Goal: Task Accomplishment & Management: Manage account settings

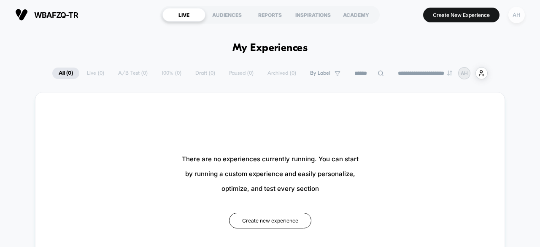
click at [523, 17] on div "AH" at bounding box center [516, 15] width 16 height 16
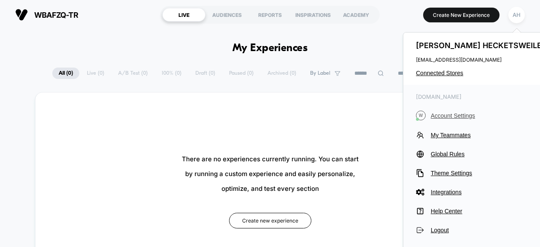
click at [451, 117] on span "Account Settings" at bounding box center [489, 115] width 118 height 7
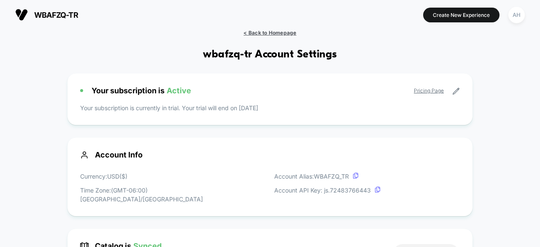
click at [258, 32] on span "< Back to Homepage" at bounding box center [269, 33] width 53 height 6
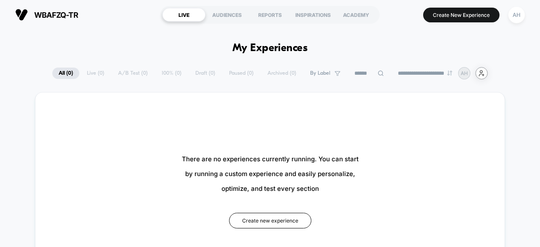
click at [487, 73] on div "user-plus-alt-1-svgrepo-com" at bounding box center [481, 73] width 12 height 12
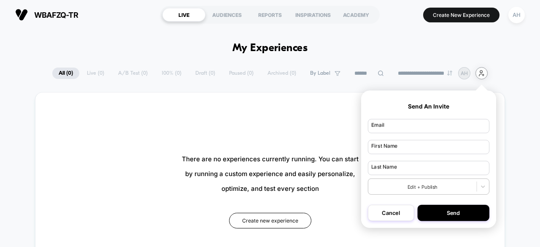
click at [487, 73] on div "user-plus-alt-1-svgrepo-com" at bounding box center [481, 73] width 12 height 12
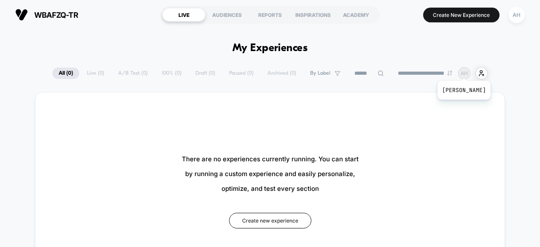
click at [467, 70] on p "AH" at bounding box center [463, 73] width 7 height 6
click at [467, 71] on p "AH" at bounding box center [463, 73] width 7 height 6
click at [516, 8] on div "AH" at bounding box center [516, 15] width 16 height 16
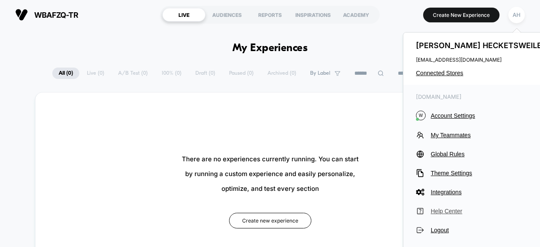
click at [453, 208] on span "Help Center" at bounding box center [489, 210] width 118 height 7
click at [455, 115] on span "Account Settings" at bounding box center [489, 115] width 118 height 7
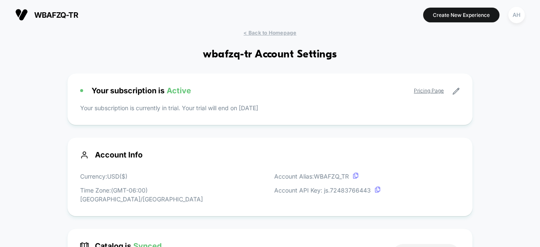
click at [458, 90] on icon at bounding box center [456, 91] width 8 height 8
click at [454, 88] on icon at bounding box center [456, 91] width 8 height 8
click at [173, 116] on div "Your subscription is Active Pricing Page Your subscription is currently in tria…" at bounding box center [269, 98] width 405 height 51
click at [147, 100] on div "Your subscription is Active Pricing Page Your subscription is currently in tria…" at bounding box center [269, 98] width 405 height 51
click at [142, 90] on span "Your subscription is Active" at bounding box center [140, 90] width 99 height 9
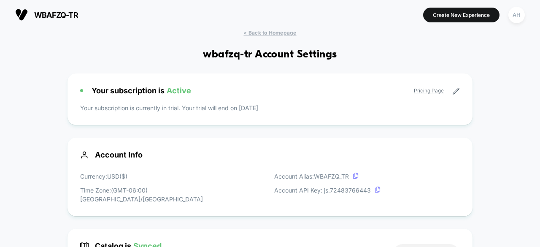
click at [399, 92] on div "Your subscription is Active Pricing Page" at bounding box center [269, 90] width 379 height 9
click at [413, 91] on div "Your subscription is Active Pricing Page" at bounding box center [269, 90] width 379 height 9
click at [419, 89] on link "Pricing Page" at bounding box center [429, 90] width 30 height 6
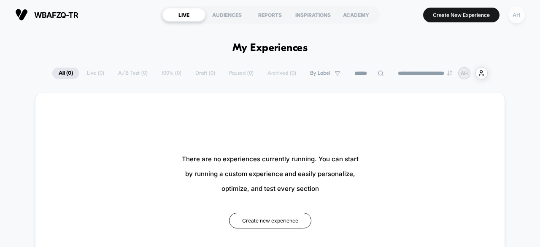
click at [516, 17] on div "AH" at bounding box center [516, 15] width 16 height 16
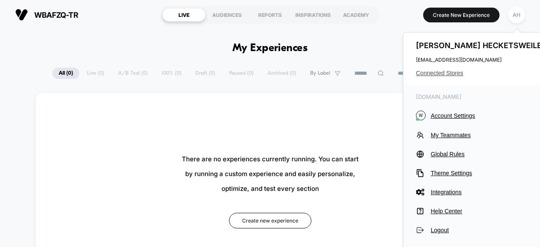
click at [460, 73] on span "Connected Stores" at bounding box center [482, 73] width 133 height 7
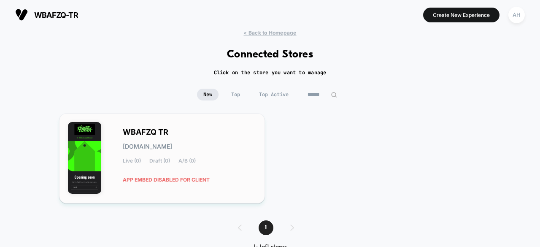
click at [242, 141] on div "WBAFZQ TR wbafzq-tr.myshopify.com Live (0) Draft (0) A/B (0) APP EMBED DISABLED…" at bounding box center [189, 158] width 133 height 58
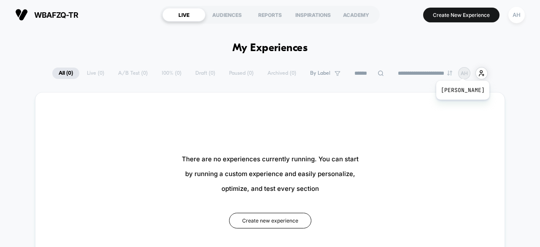
click at [467, 70] on p "AH" at bounding box center [463, 73] width 7 height 6
click at [484, 70] on icon "user-plus-alt-1-svgrepo-com" at bounding box center [481, 73] width 6 height 6
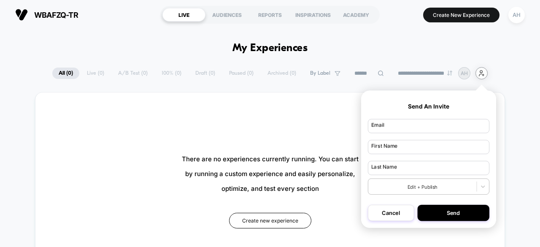
click at [484, 70] on icon "user-plus-alt-1-svgrepo-com" at bounding box center [481, 73] width 6 height 6
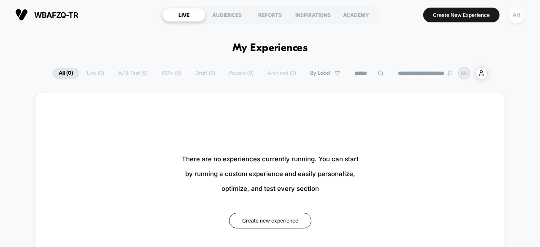
click at [511, 15] on div "AH" at bounding box center [516, 15] width 16 height 16
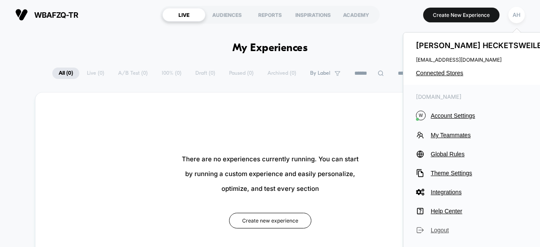
click at [445, 227] on span "Logout" at bounding box center [489, 229] width 118 height 7
